Goal: Communication & Community: Answer question/provide support

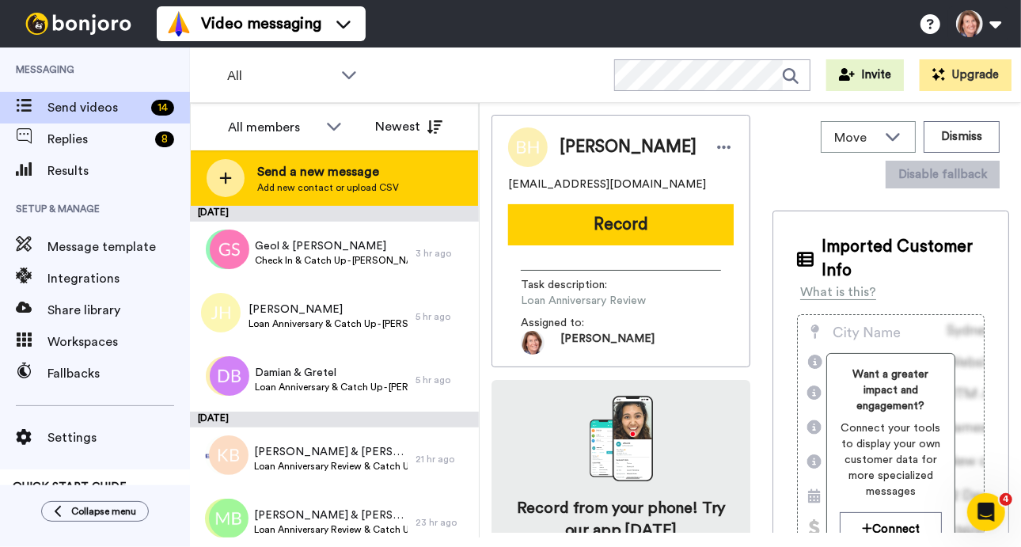
click at [309, 175] on span "Send a new message" at bounding box center [328, 171] width 142 height 19
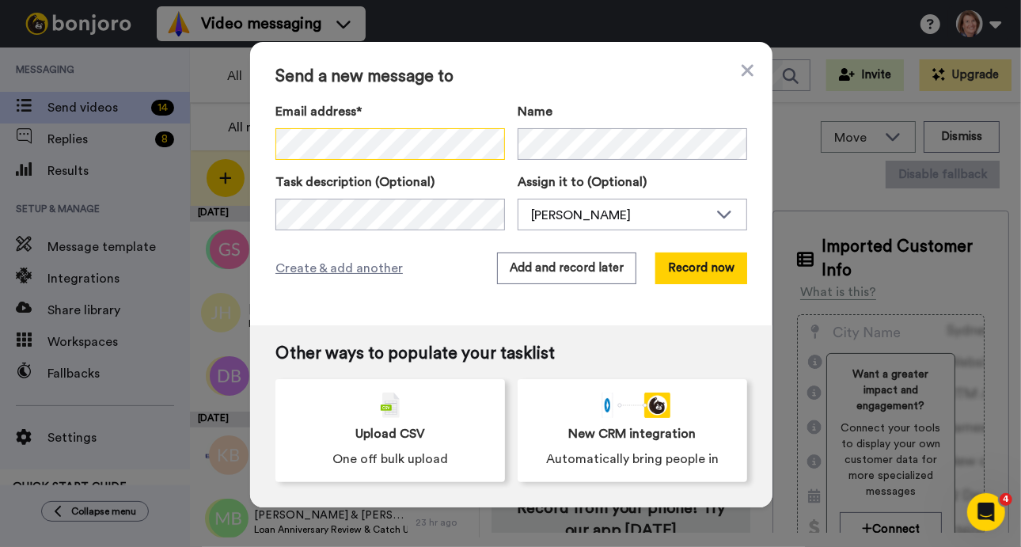
click at [250, 152] on div "Send a new message to Email address* No search result for ‘ Fran Thompson <fran…" at bounding box center [511, 183] width 522 height 283
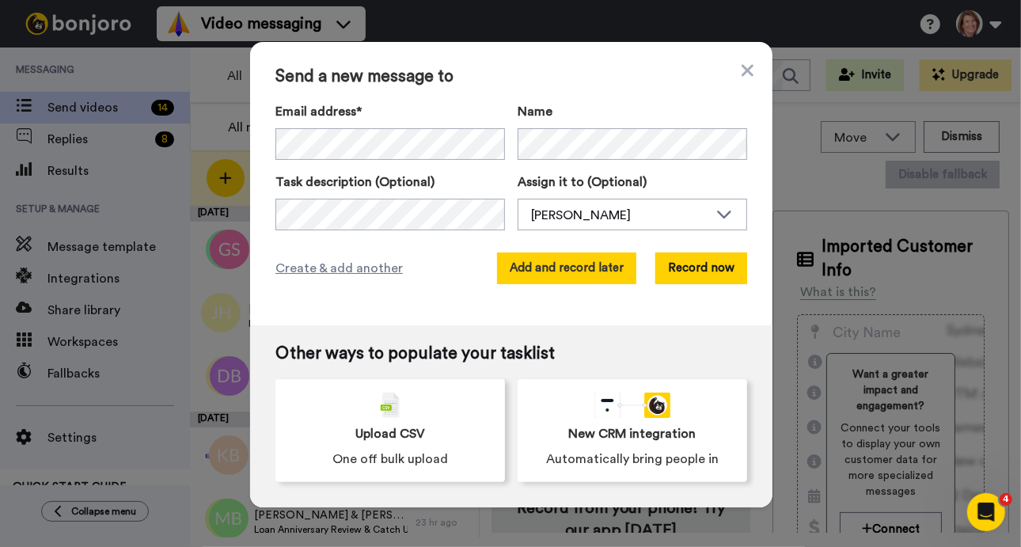
click at [590, 268] on button "Add and record later" at bounding box center [566, 268] width 139 height 32
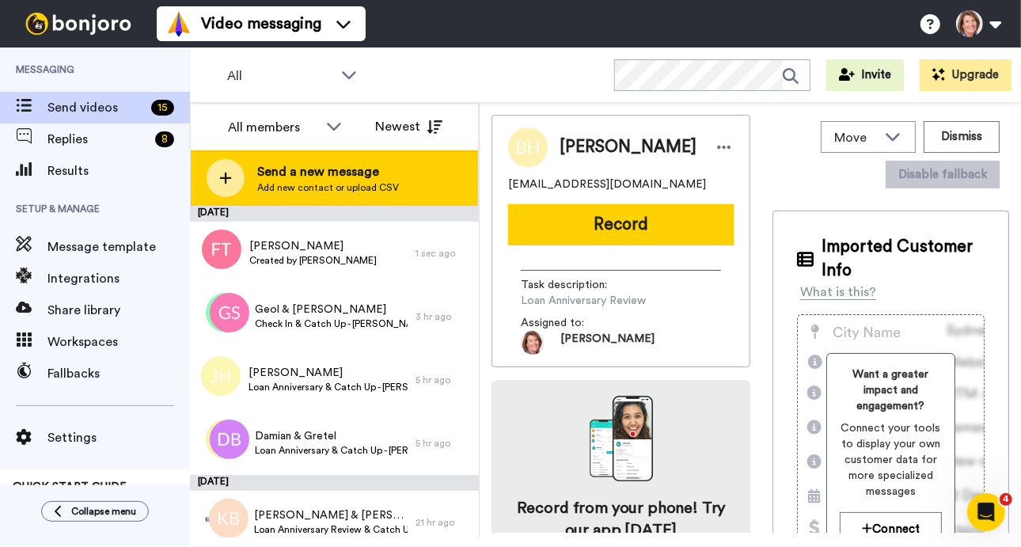
click at [339, 171] on span "Send a new message" at bounding box center [328, 171] width 142 height 19
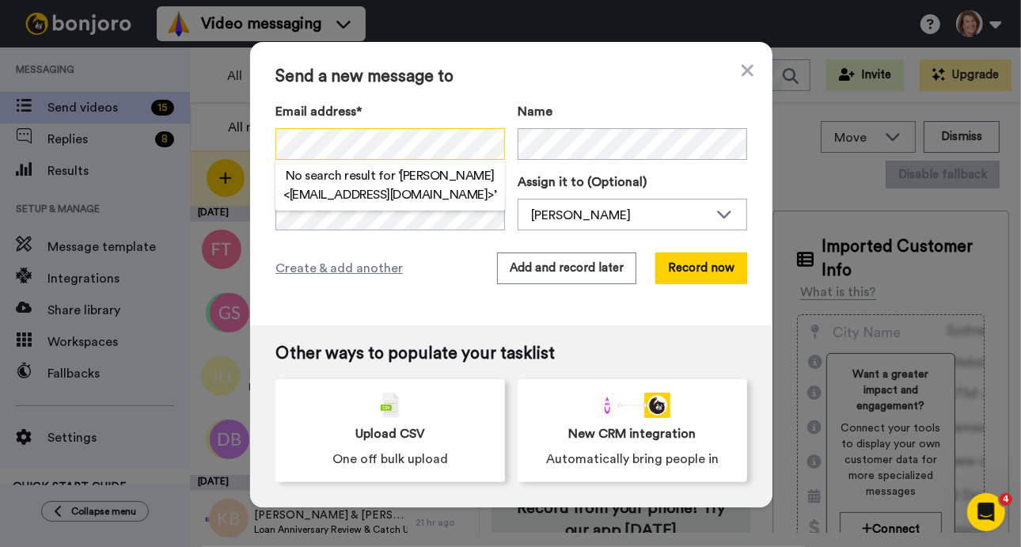
click at [191, 157] on div "Send a new message to Email address* No search result for ‘ Bryce Thompson <bry…" at bounding box center [510, 273] width 1021 height 547
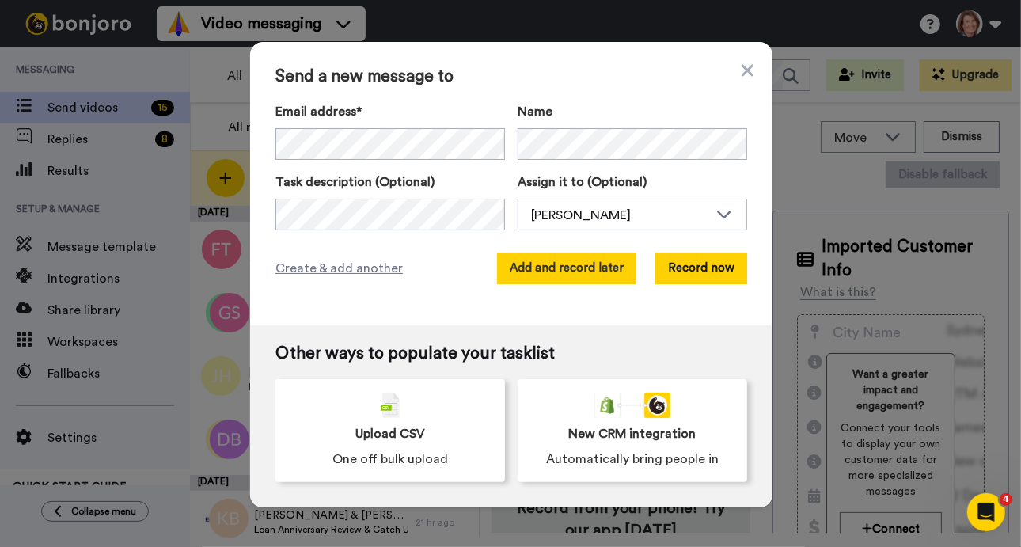
click at [585, 269] on button "Add and record later" at bounding box center [566, 268] width 139 height 32
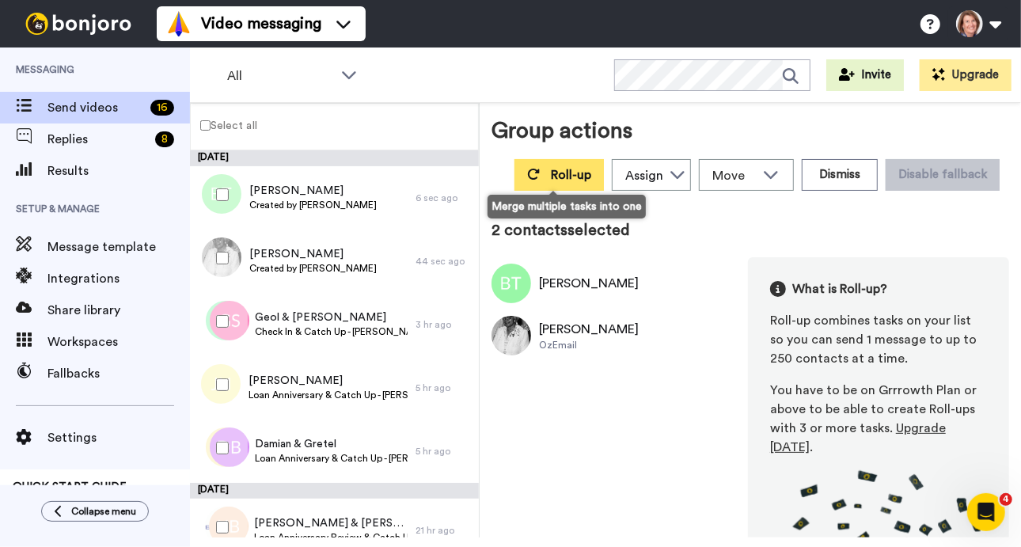
click at [576, 172] on span "Roll-up" at bounding box center [571, 175] width 40 height 13
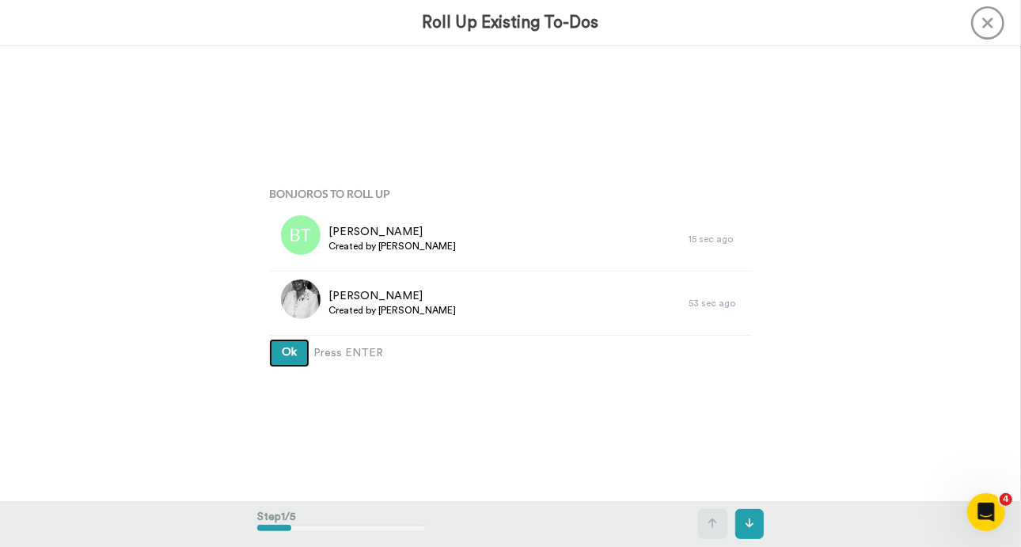
click at [292, 348] on button "Ok" at bounding box center [289, 353] width 40 height 28
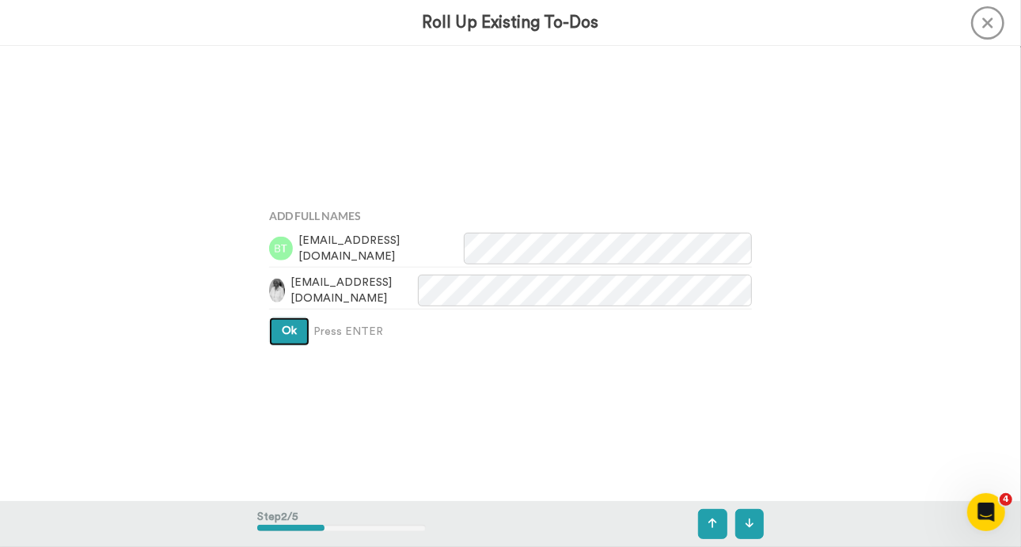
click at [297, 325] on button "Ok" at bounding box center [289, 331] width 40 height 28
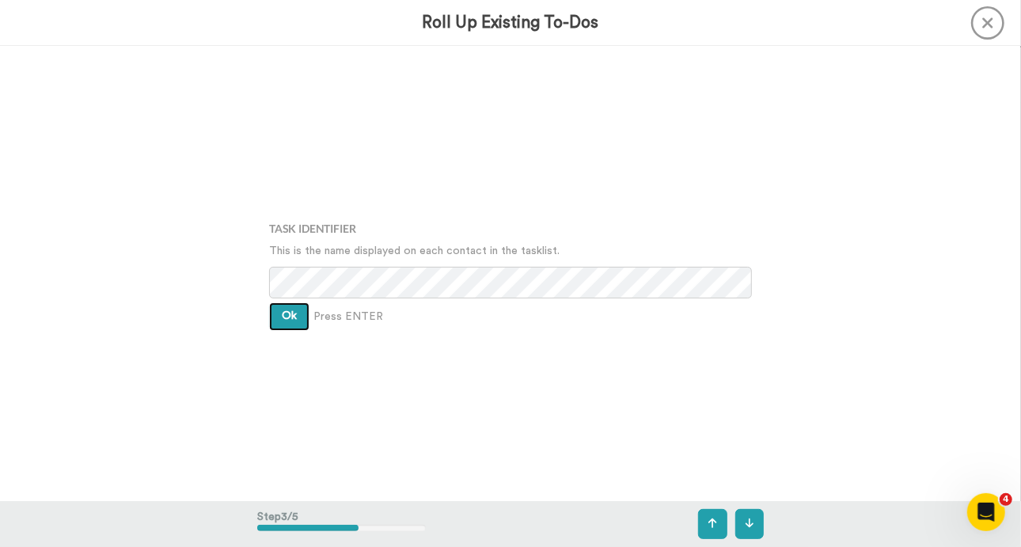
click at [290, 316] on span "Ok" at bounding box center [289, 315] width 15 height 11
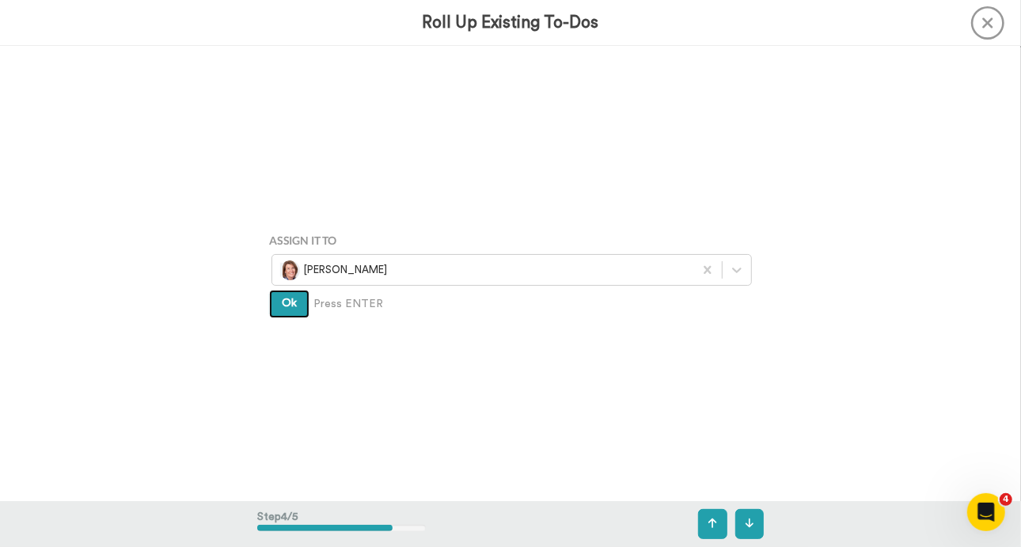
click at [288, 302] on span "Ok" at bounding box center [289, 302] width 15 height 11
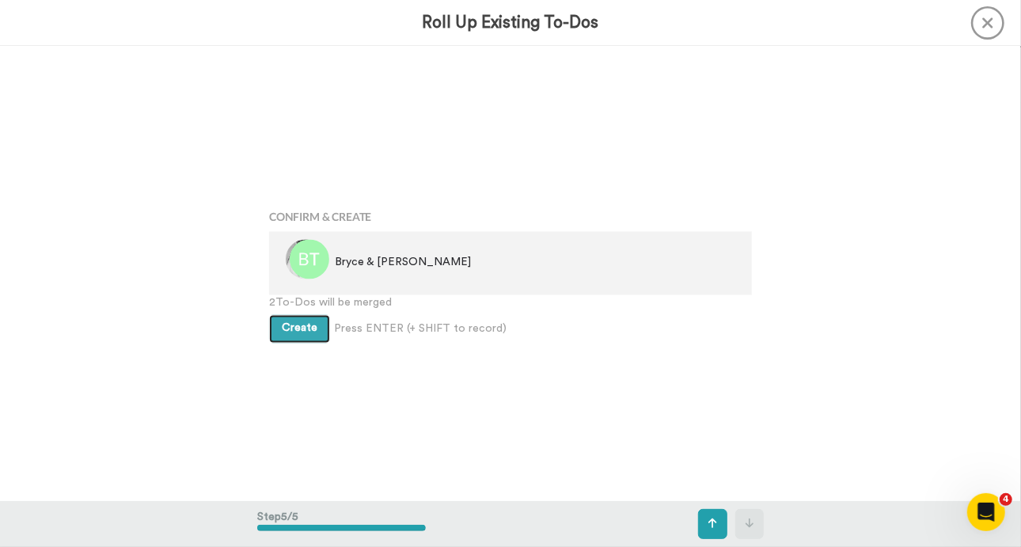
scroll to position [1820, 0]
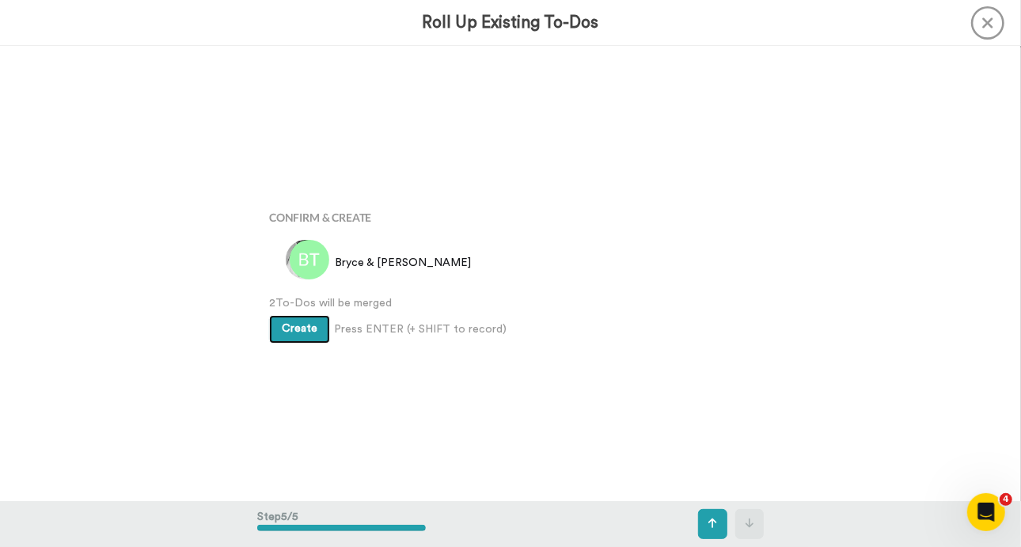
click at [302, 328] on span "Create" at bounding box center [300, 328] width 36 height 11
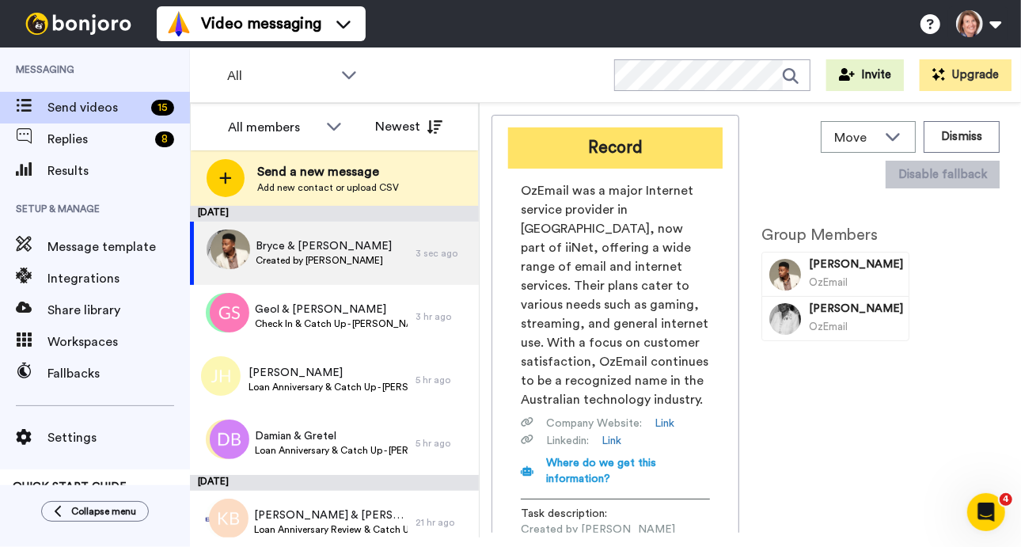
click at [665, 148] on button "Record" at bounding box center [615, 147] width 214 height 41
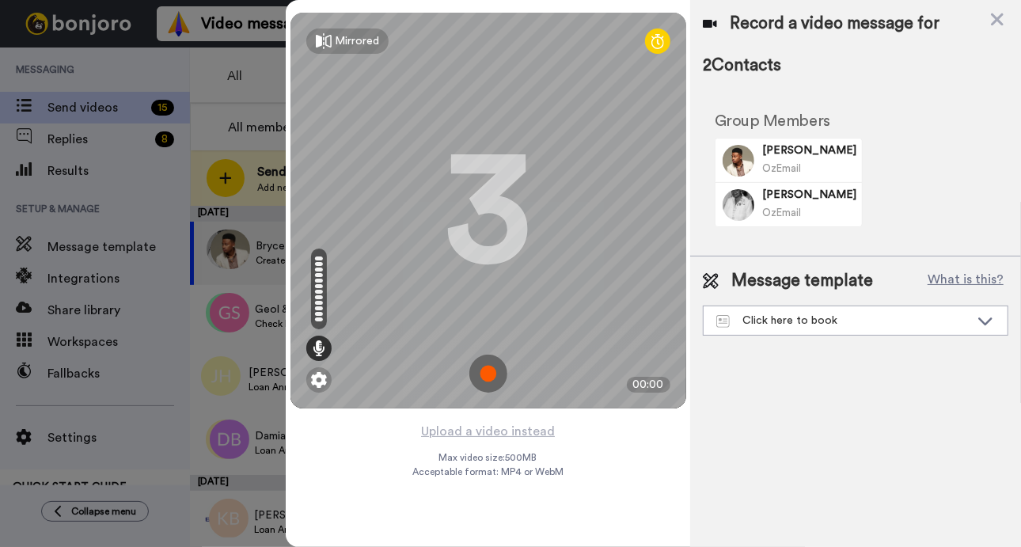
click at [484, 370] on img at bounding box center [488, 373] width 38 height 38
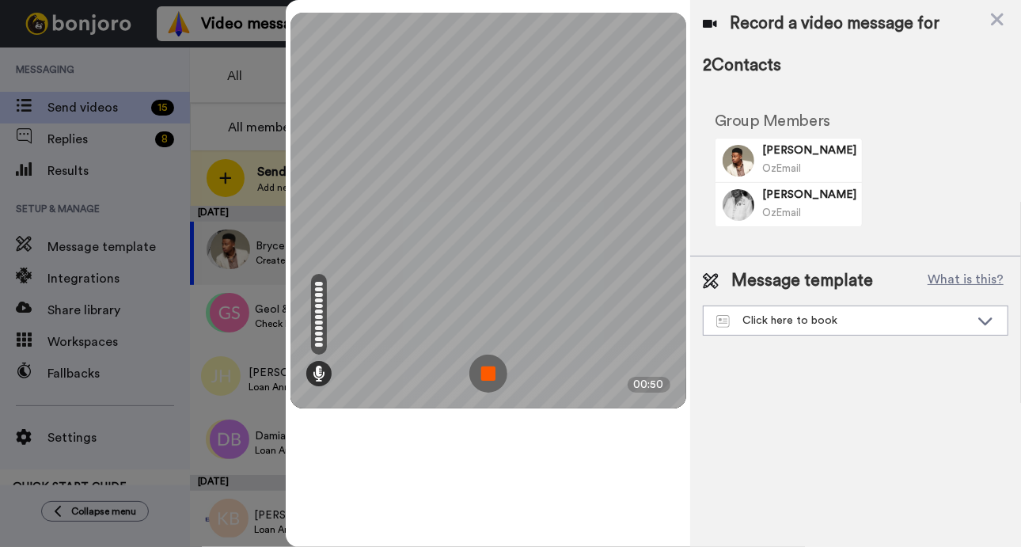
click at [491, 369] on img at bounding box center [488, 373] width 38 height 38
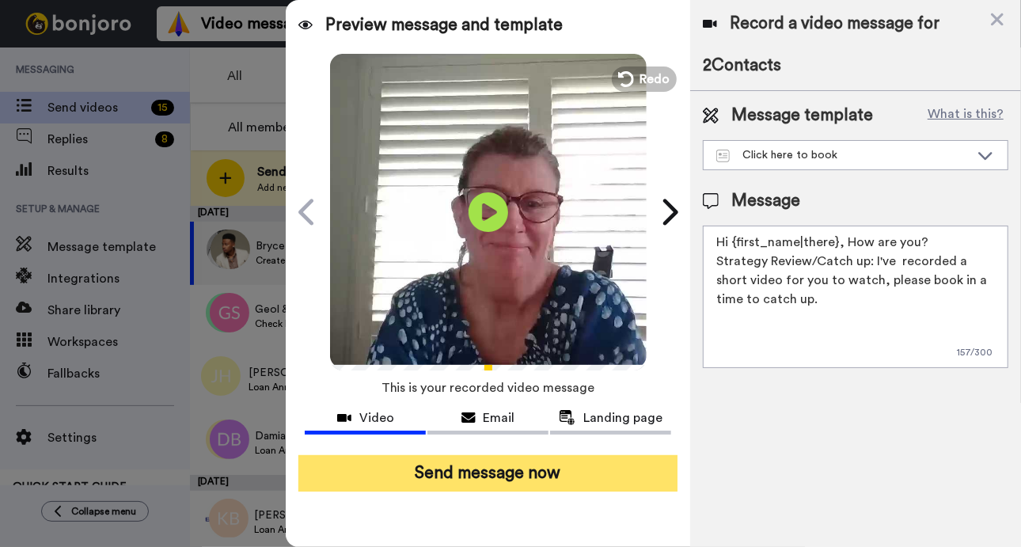
click at [619, 472] on button "Send message now" at bounding box center [487, 473] width 379 height 36
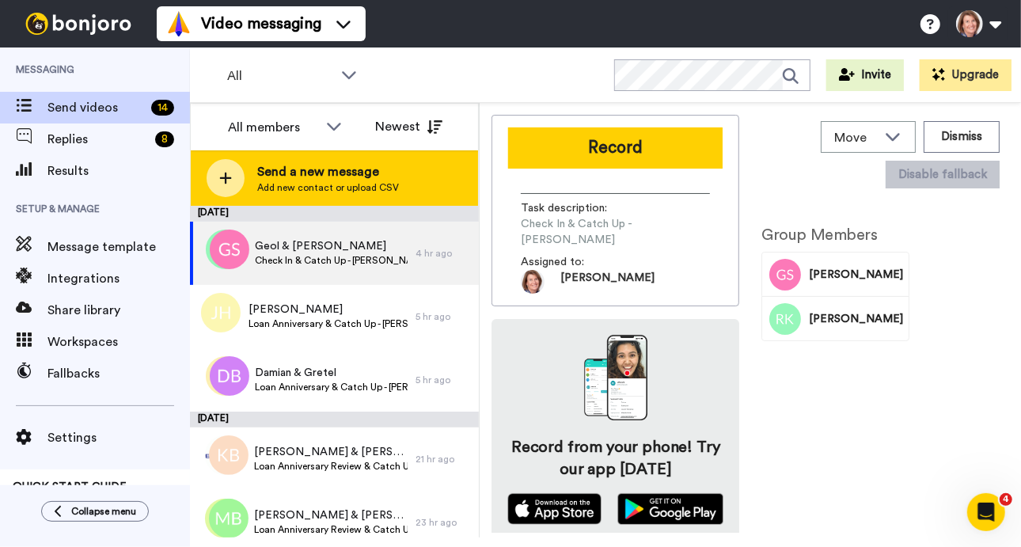
click at [333, 174] on span "Send a new message" at bounding box center [328, 171] width 142 height 19
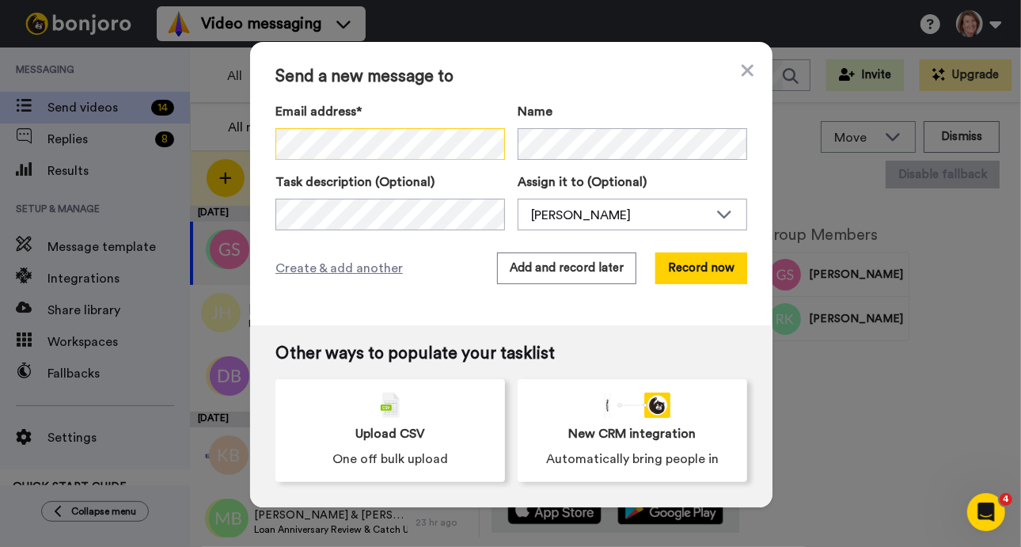
click at [250, 153] on div "Send a new message to Email address* No search result for ‘ Jenny Spencer <andj…" at bounding box center [511, 183] width 522 height 283
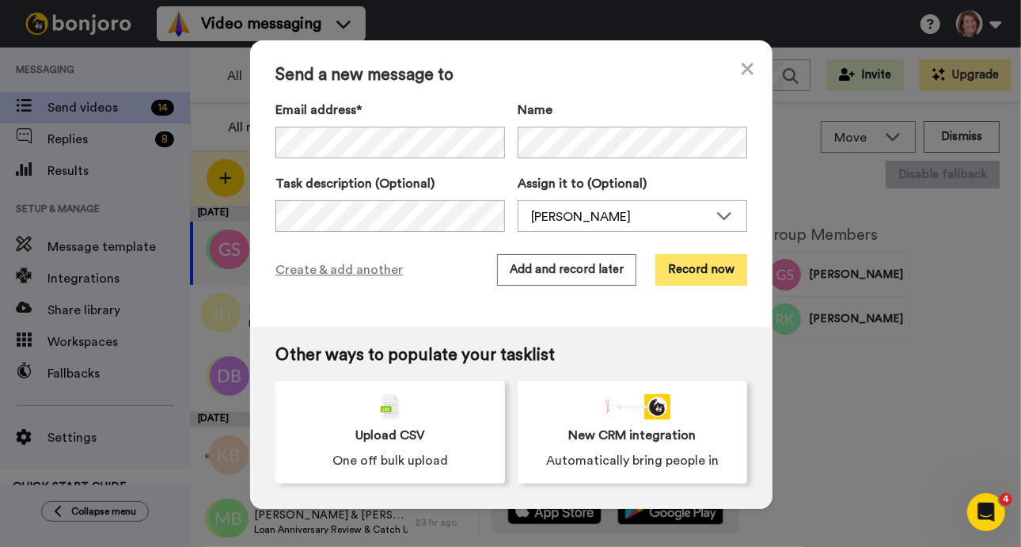
click at [694, 267] on button "Record now" at bounding box center [701, 270] width 92 height 32
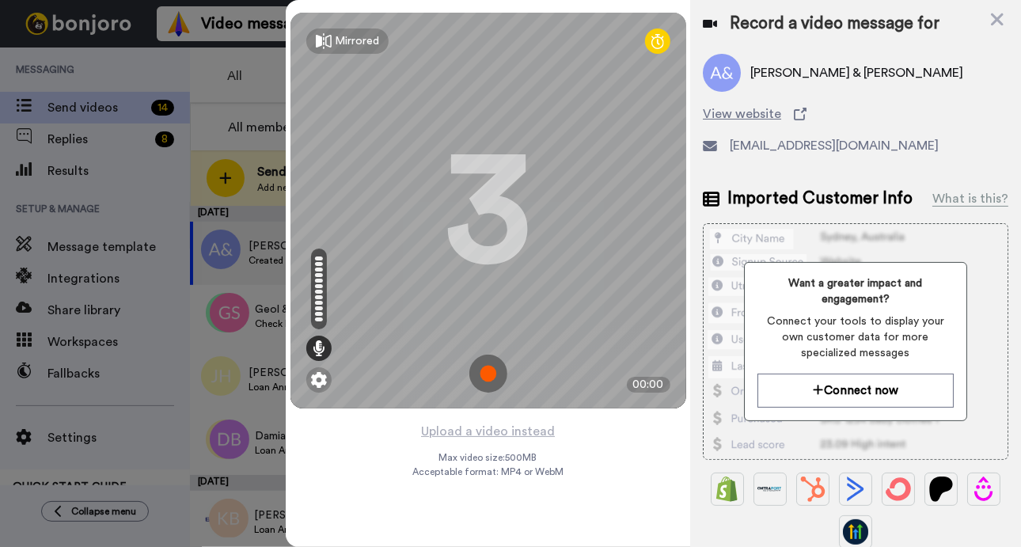
click at [487, 372] on img at bounding box center [488, 373] width 38 height 38
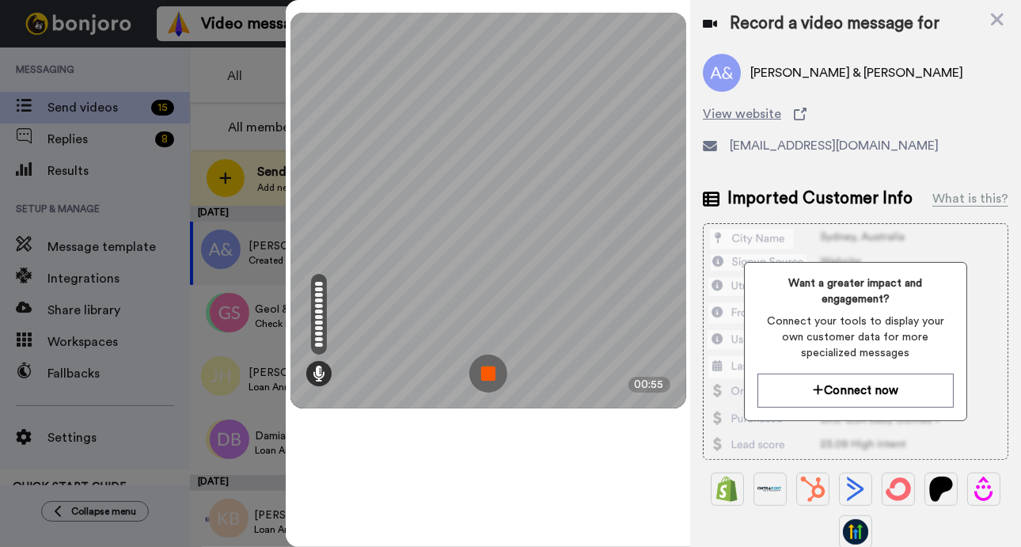
click at [494, 369] on img at bounding box center [488, 373] width 38 height 38
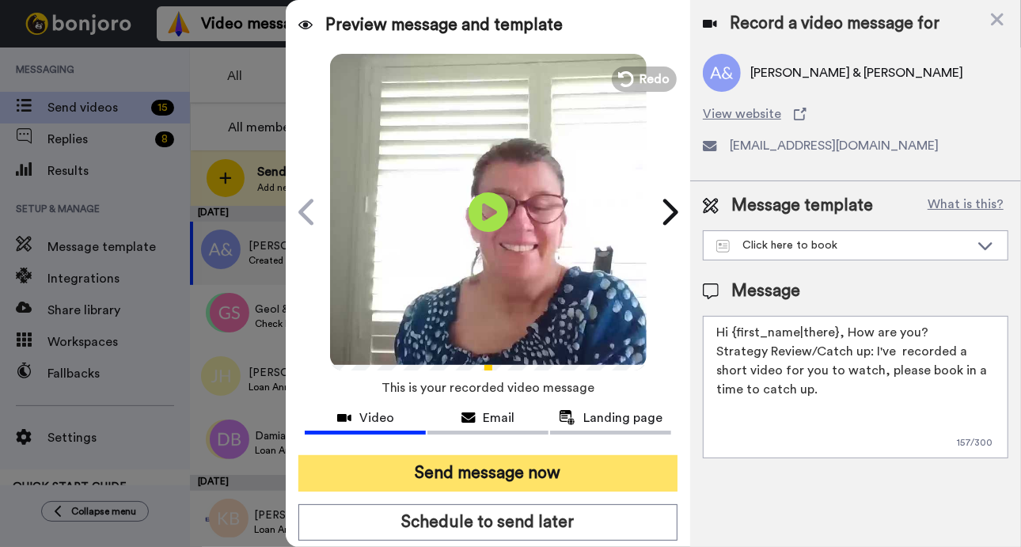
click at [612, 479] on button "Send message now" at bounding box center [487, 473] width 379 height 36
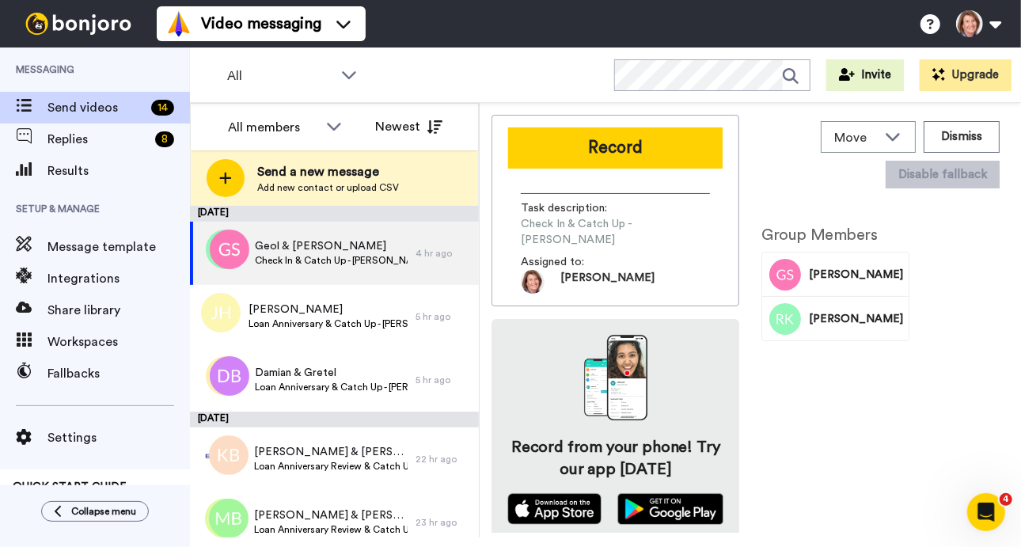
click at [1018, 246] on div "Move WORKSPACES View all Default Task List + Add a new workspace Dismiss Disabl…" at bounding box center [749, 320] width 541 height 434
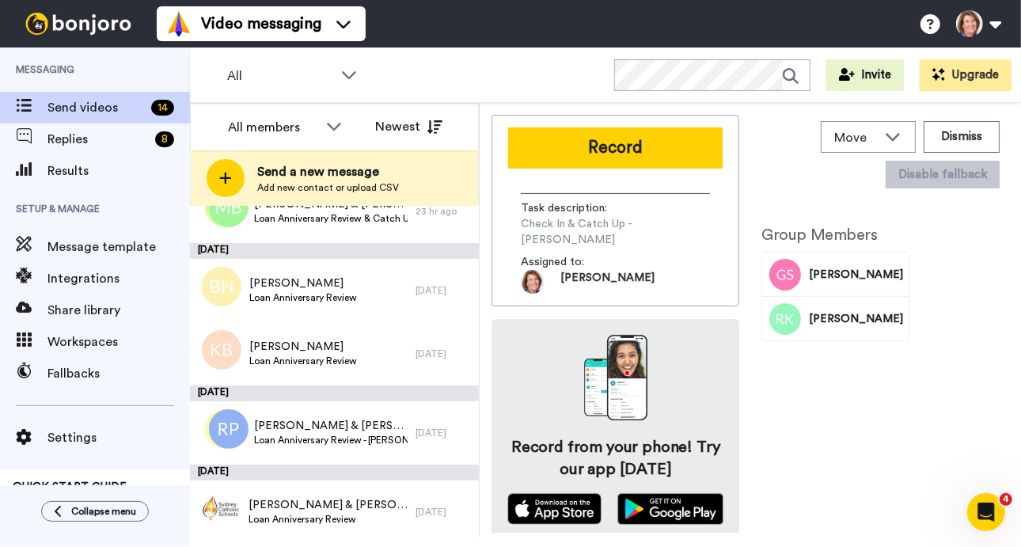
scroll to position [475, 0]
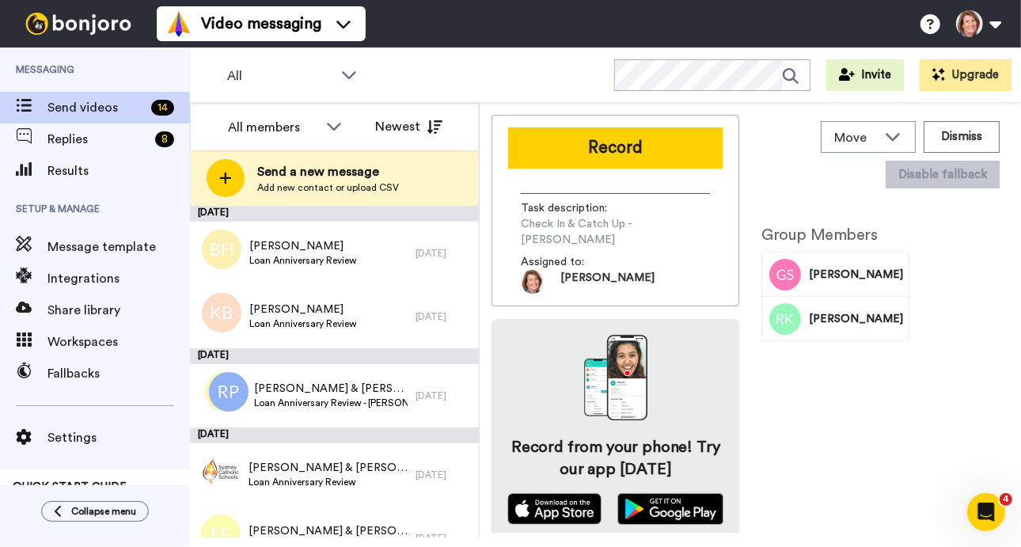
scroll to position [601, 0]
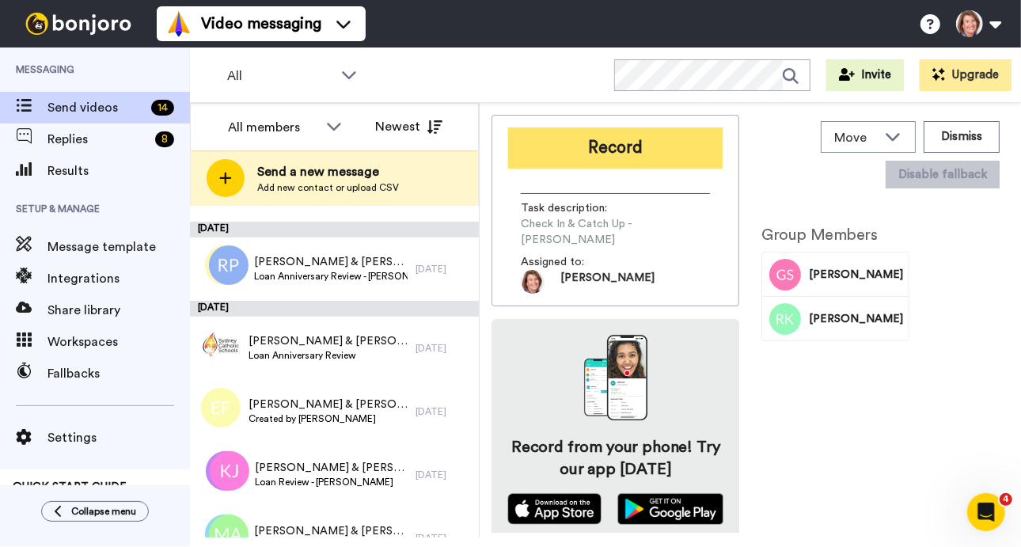
click at [679, 142] on button "Record" at bounding box center [615, 147] width 214 height 41
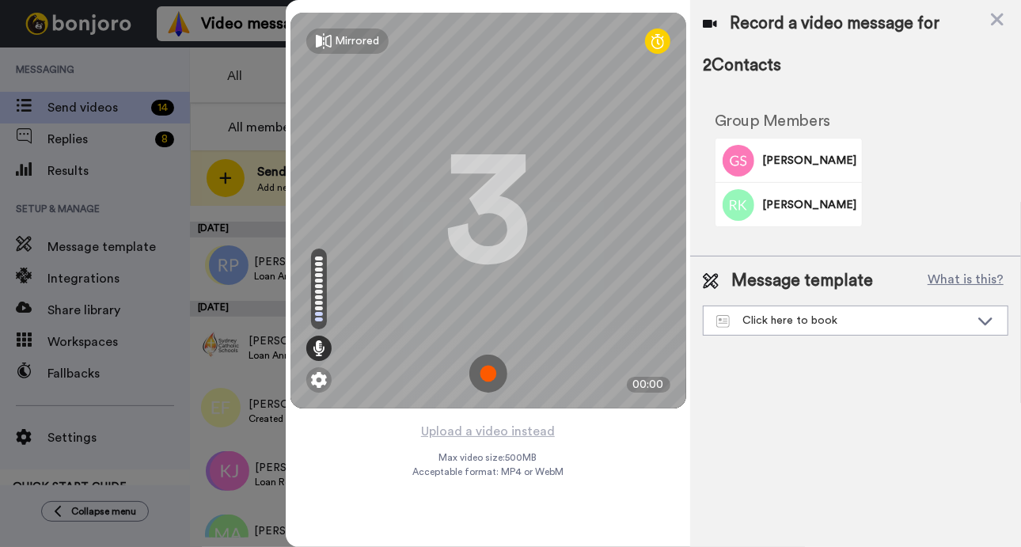
click at [487, 370] on img at bounding box center [488, 373] width 38 height 38
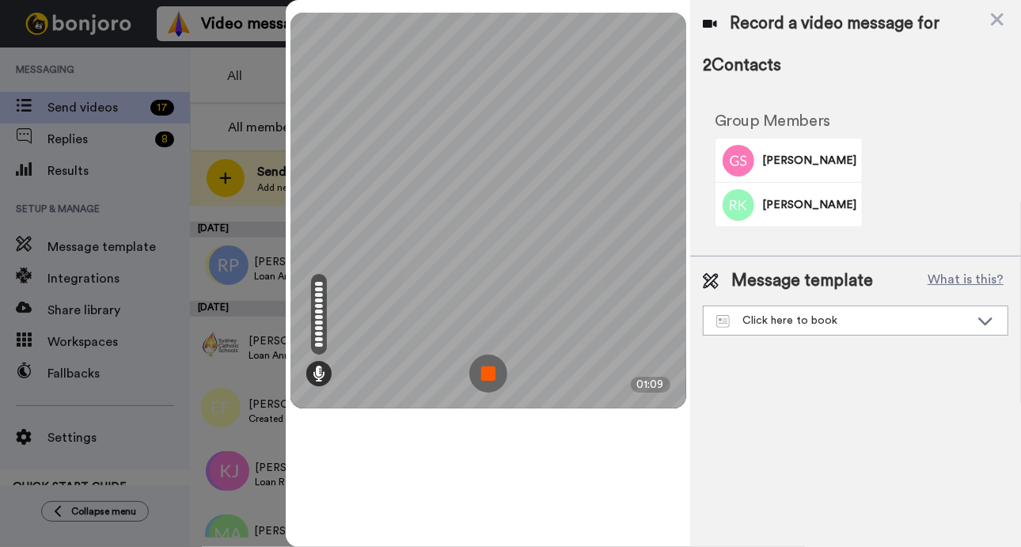
click at [488, 371] on img at bounding box center [488, 373] width 38 height 38
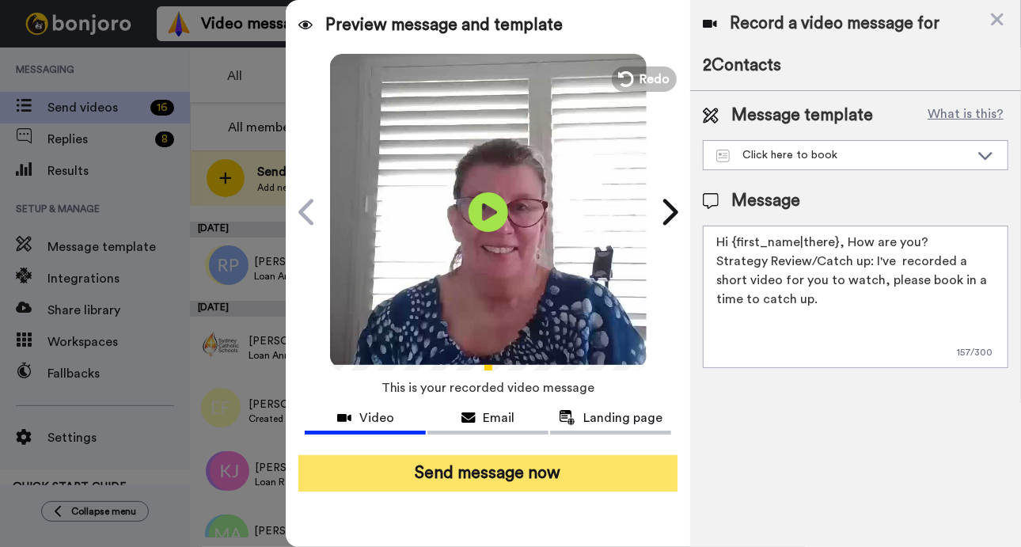
click at [578, 455] on button "Send message now" at bounding box center [487, 473] width 379 height 36
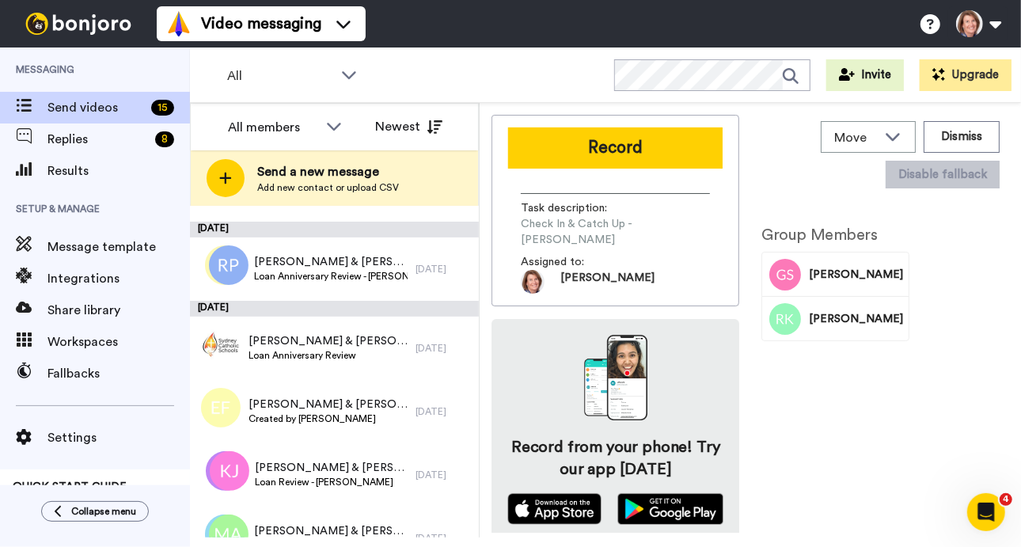
scroll to position [0, 0]
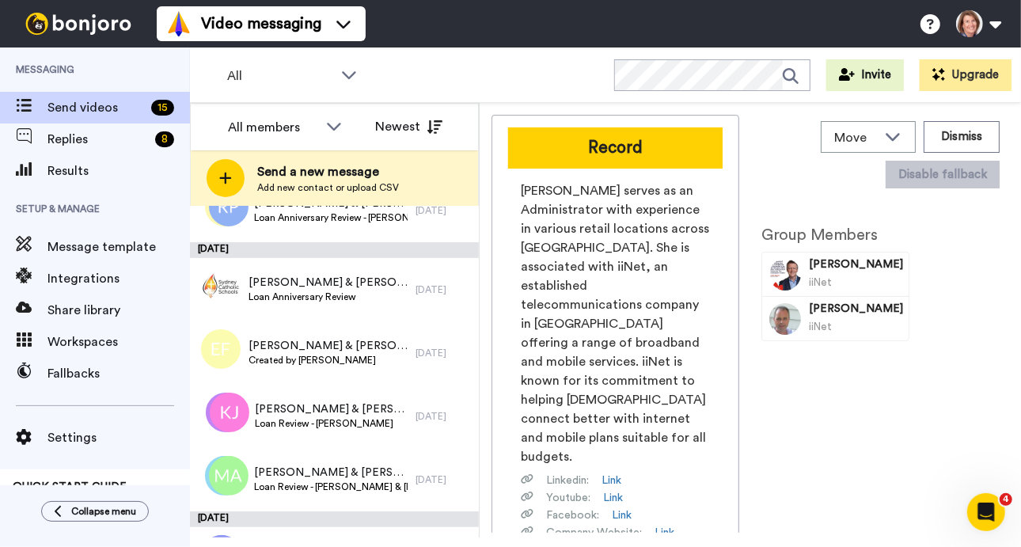
scroll to position [601, 0]
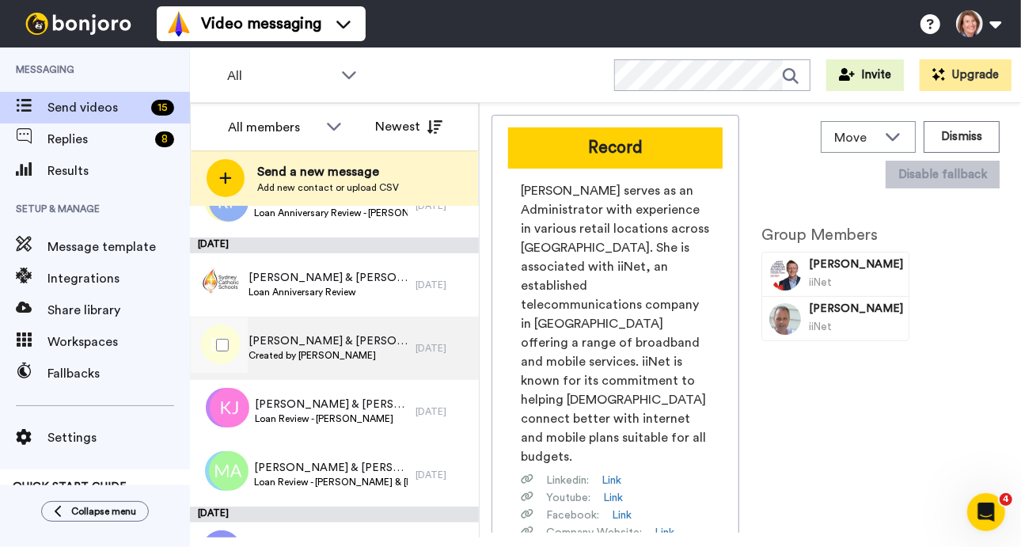
click at [329, 343] on span "[PERSON_NAME] & [PERSON_NAME]" at bounding box center [327, 341] width 159 height 16
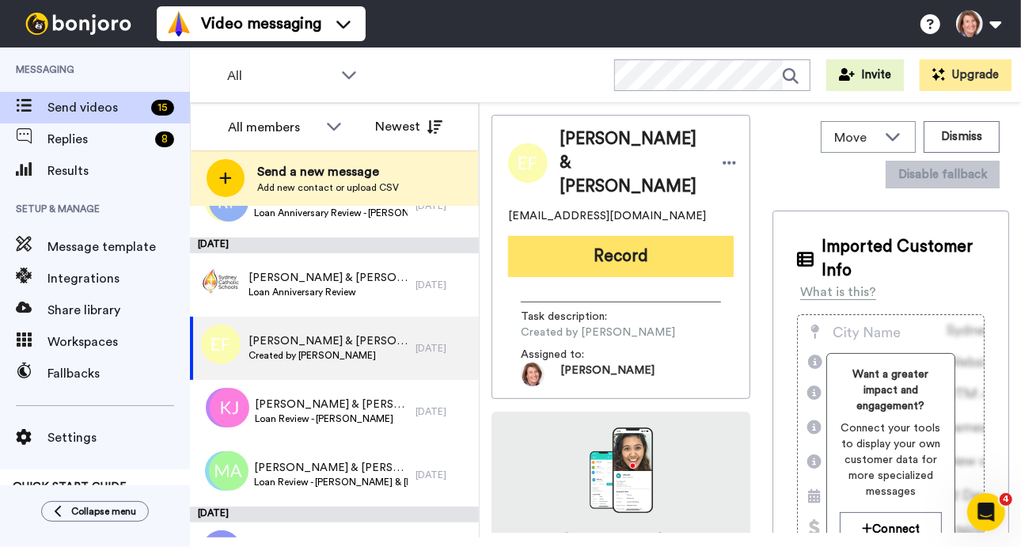
click at [657, 236] on button "Record" at bounding box center [620, 256] width 225 height 41
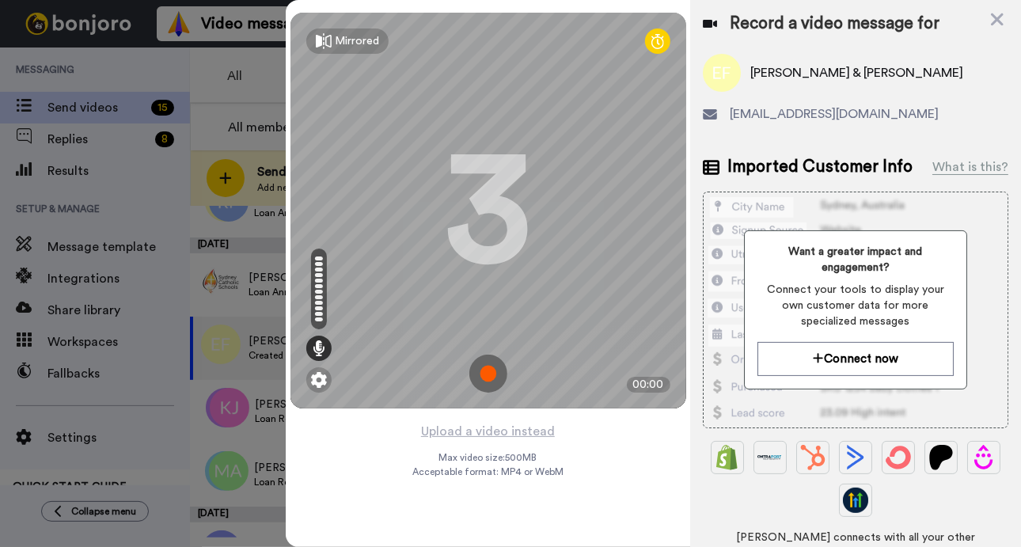
click at [487, 367] on img at bounding box center [488, 373] width 38 height 38
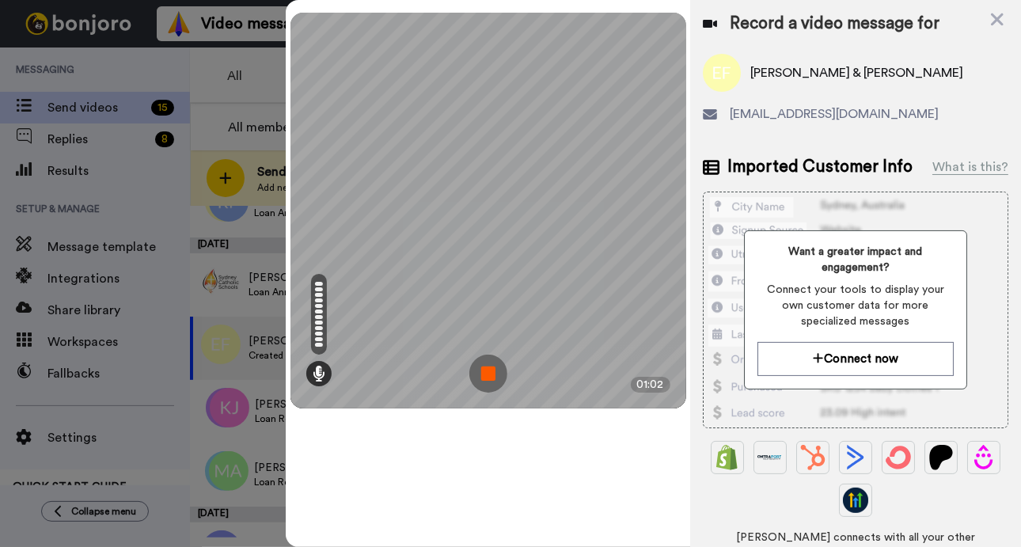
click at [491, 377] on img at bounding box center [488, 373] width 38 height 38
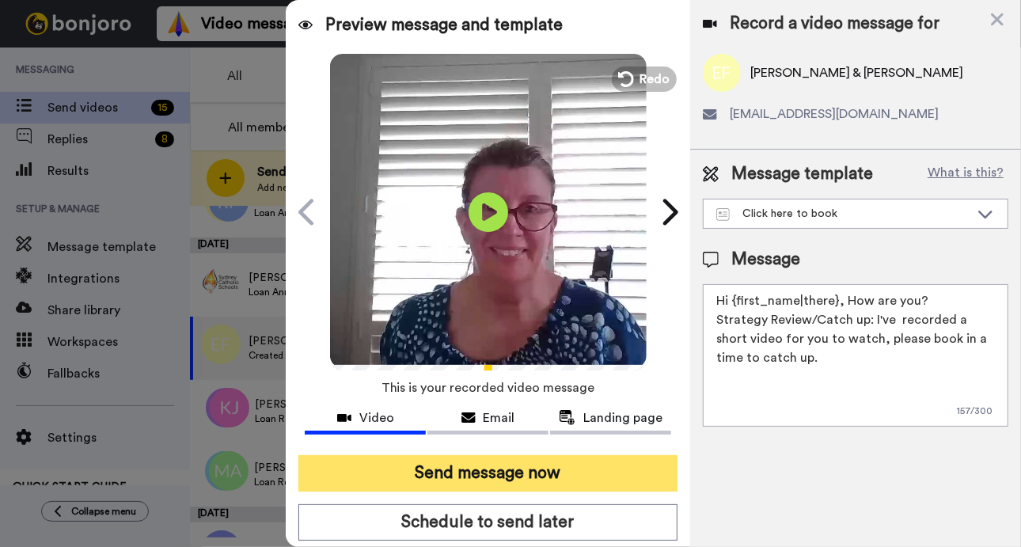
click at [586, 465] on button "Send message now" at bounding box center [487, 473] width 379 height 36
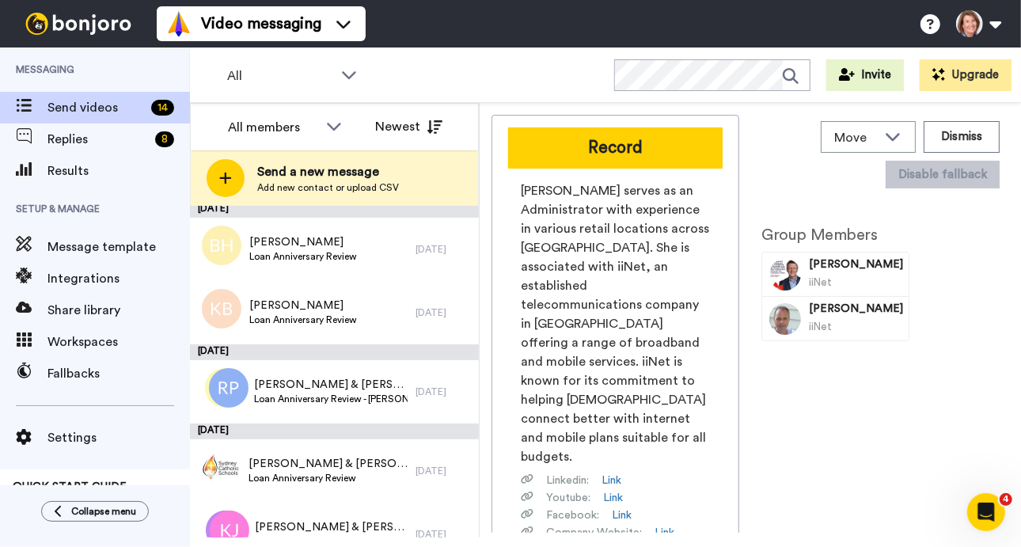
scroll to position [474, 0]
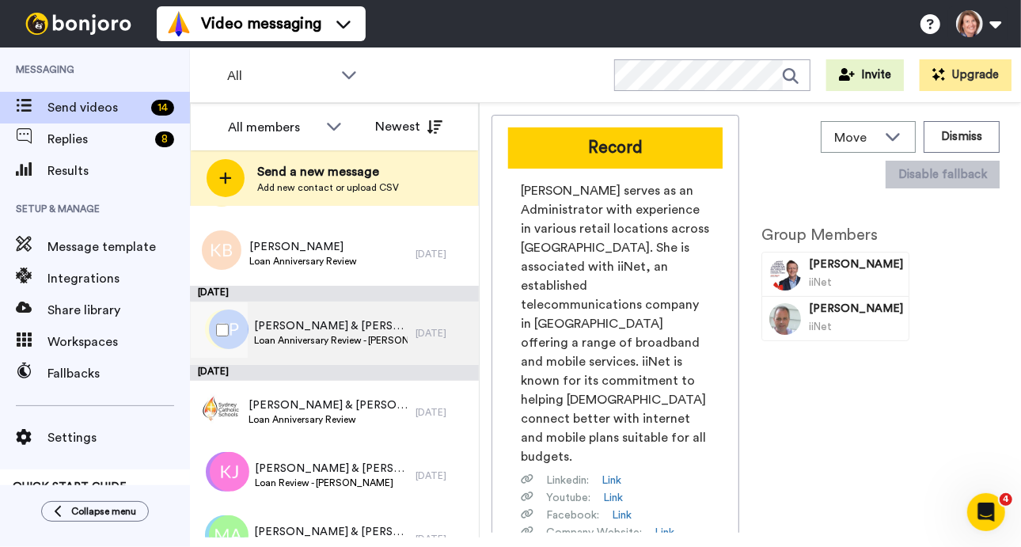
click at [338, 327] on span "Russell & Grace" at bounding box center [330, 326] width 153 height 16
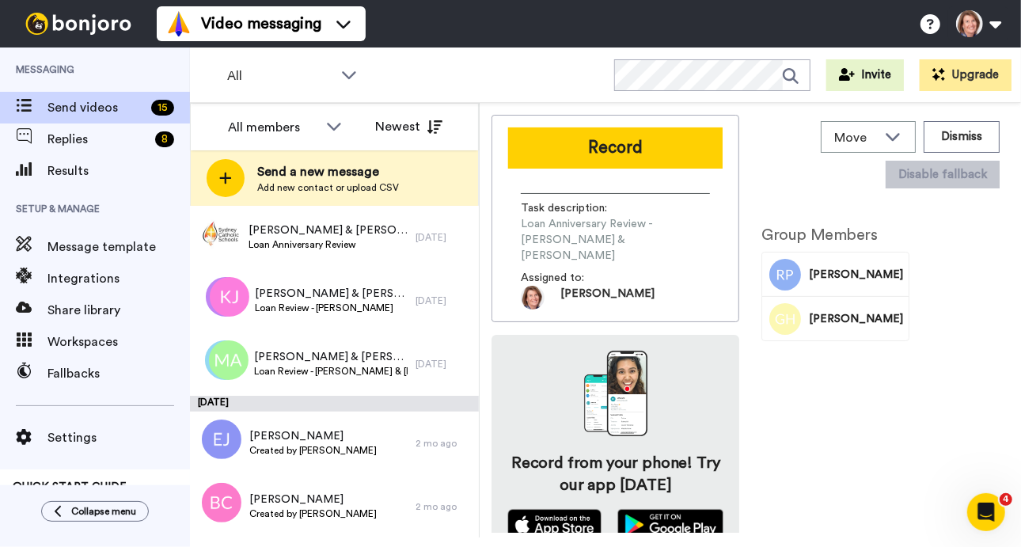
scroll to position [712, 0]
drag, startPoint x: 553, startPoint y: 227, endPoint x: 281, endPoint y: 97, distance: 301.5
click at [510, 171] on div "Record Task description : Loan Anniversary Review - Russell & Grace Assigned to…" at bounding box center [615, 218] width 248 height 207
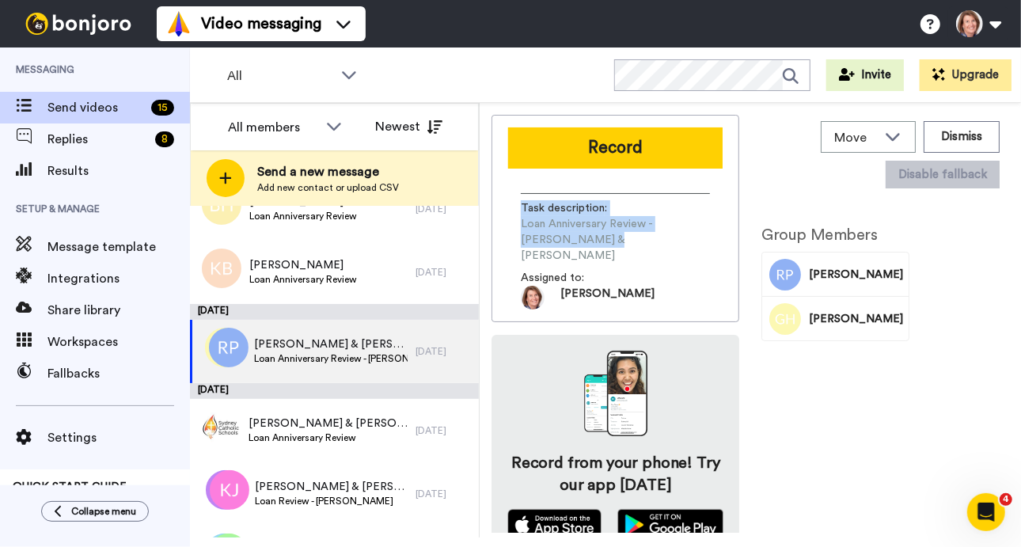
scroll to position [500, 0]
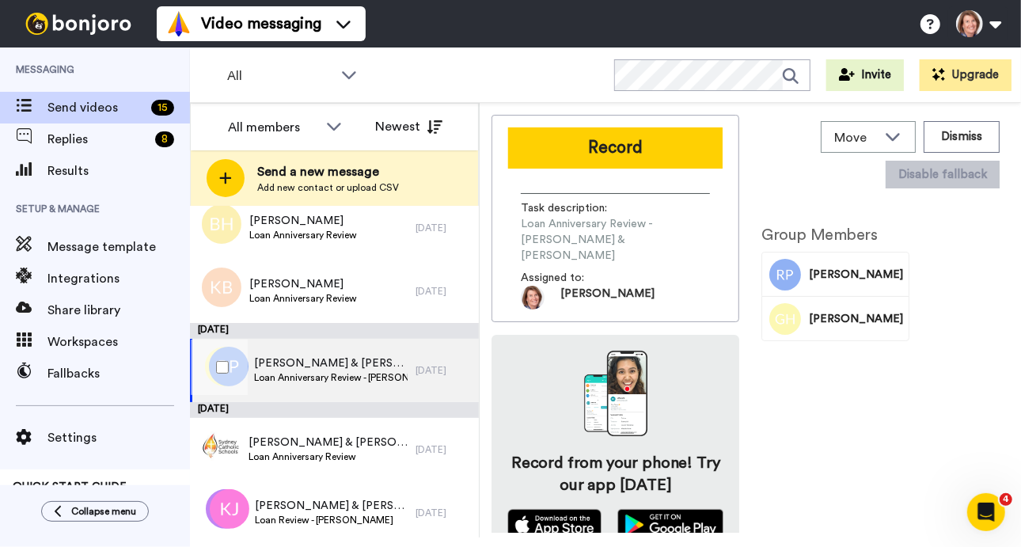
click at [316, 366] on span "Russell & Grace" at bounding box center [330, 363] width 153 height 16
click at [324, 360] on span "Russell & Grace" at bounding box center [330, 363] width 153 height 16
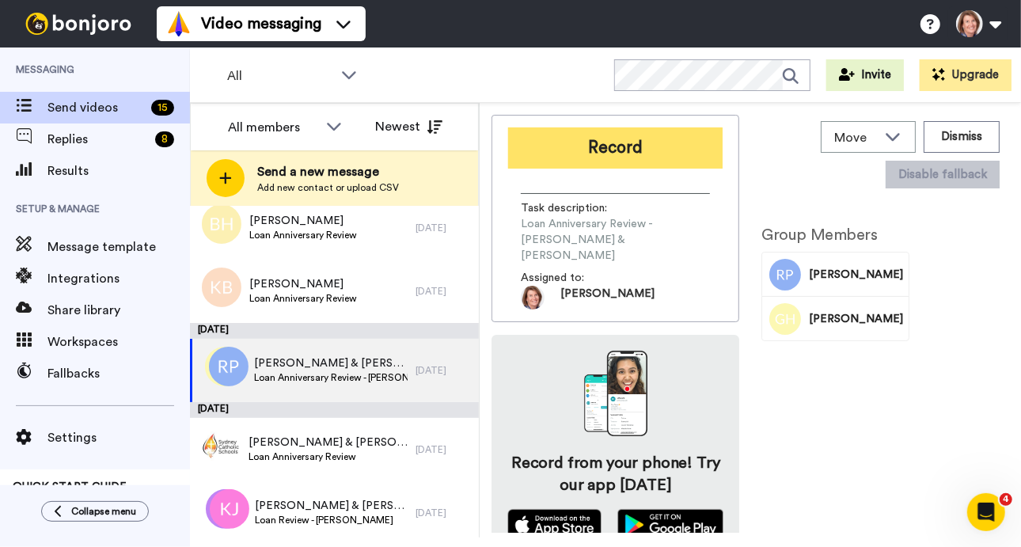
click at [672, 146] on button "Record" at bounding box center [615, 147] width 214 height 41
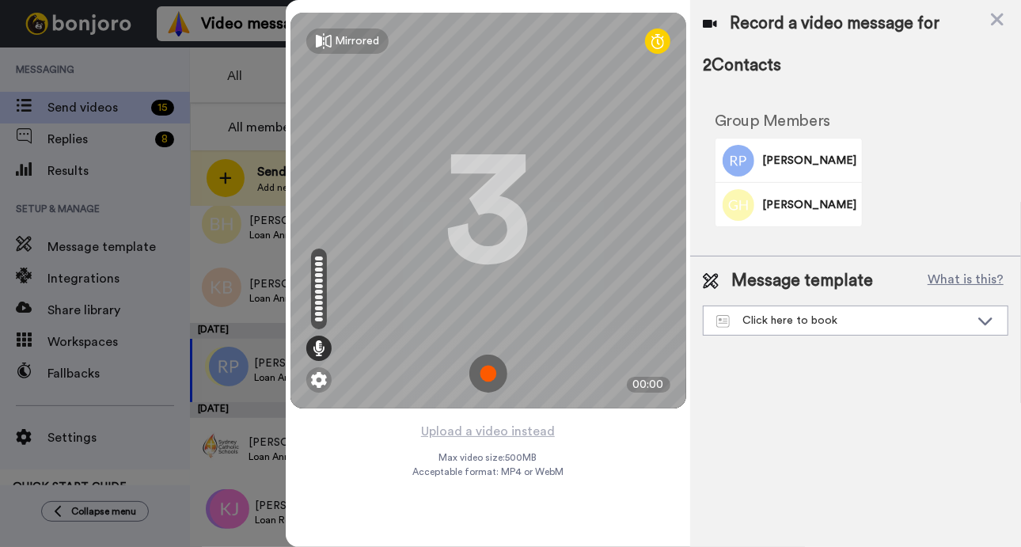
click at [489, 372] on img at bounding box center [488, 373] width 38 height 38
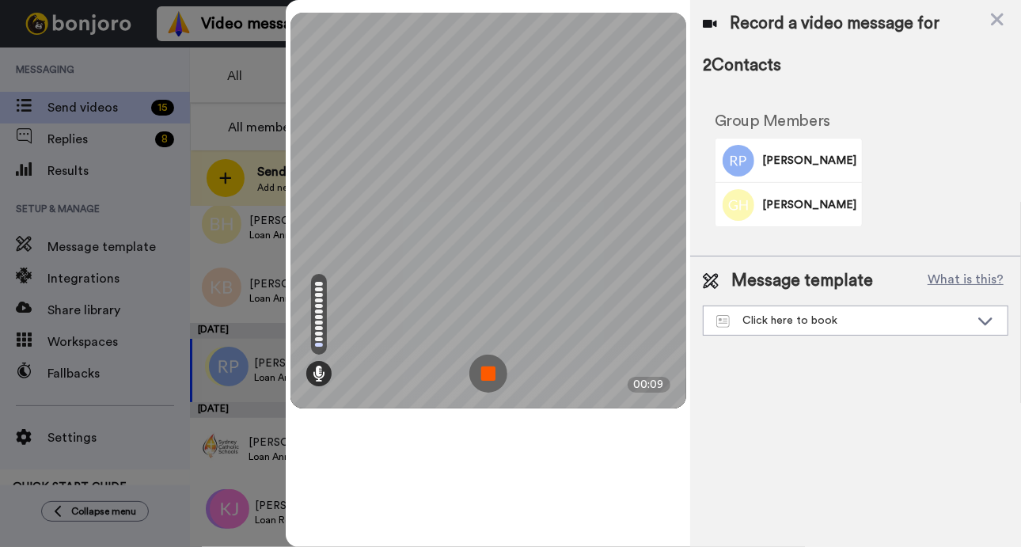
click at [481, 372] on img at bounding box center [488, 373] width 38 height 38
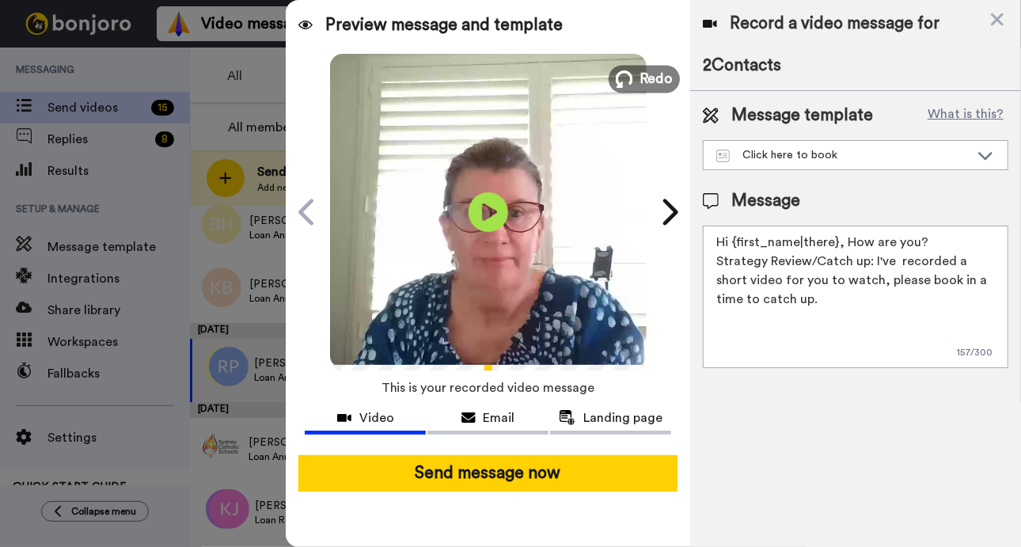
click at [654, 74] on span "Redo" at bounding box center [655, 78] width 33 height 21
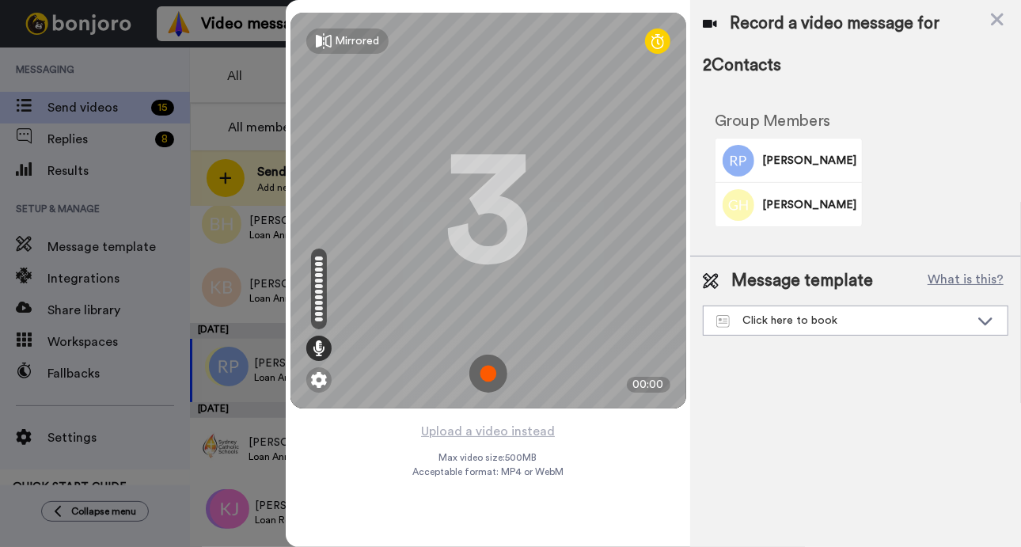
click at [488, 373] on img at bounding box center [488, 373] width 38 height 38
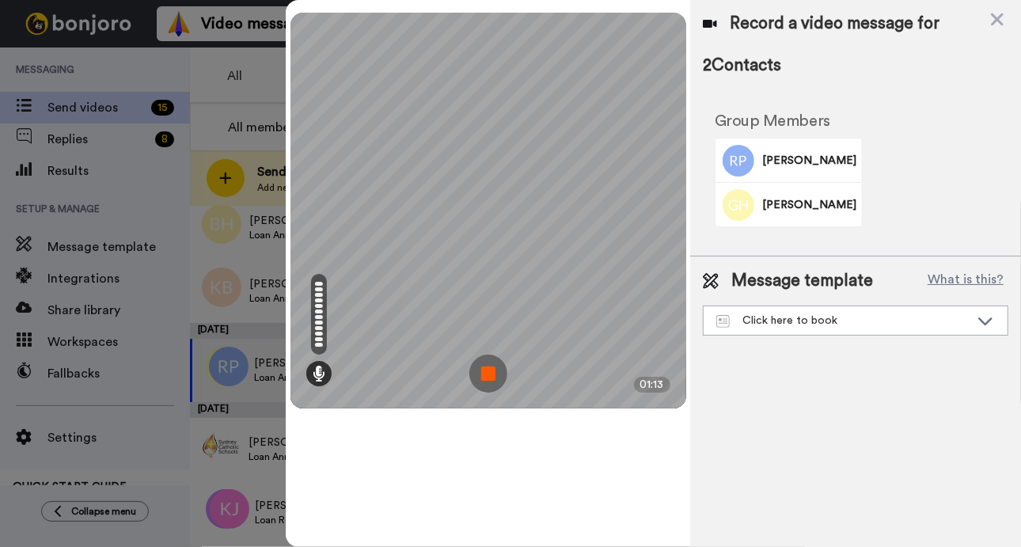
click at [486, 370] on img at bounding box center [488, 373] width 38 height 38
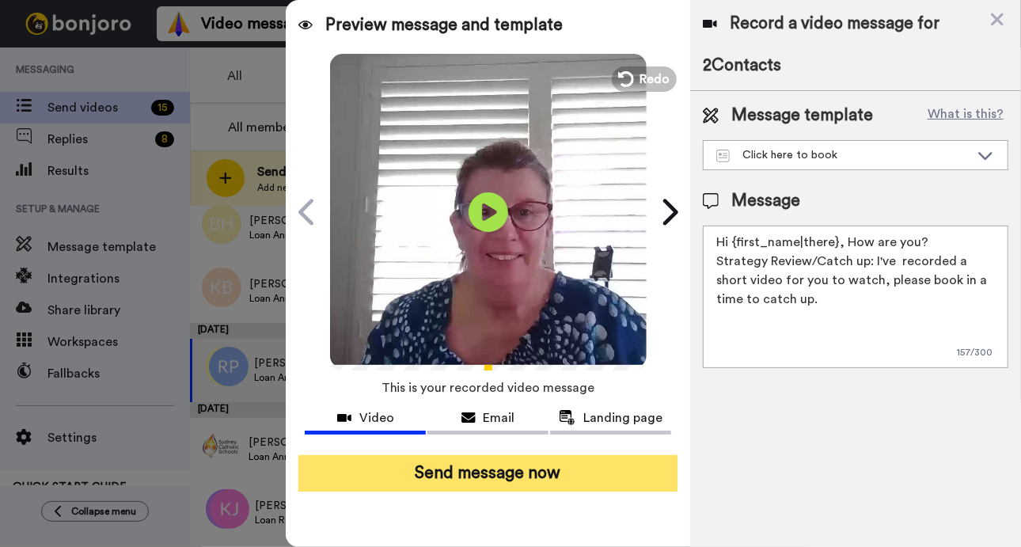
click at [587, 464] on button "Send message now" at bounding box center [487, 473] width 379 height 36
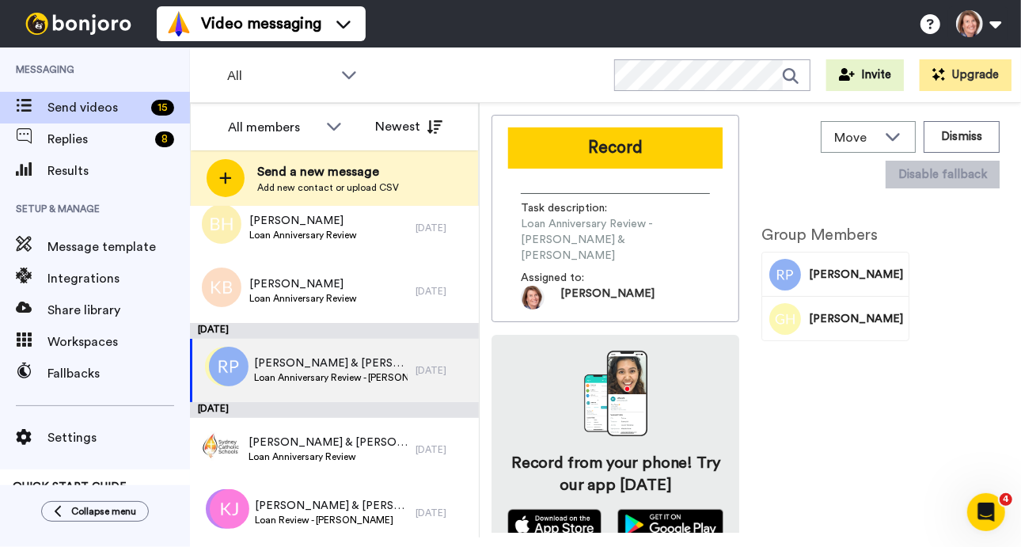
scroll to position [0, 0]
